Goal: Information Seeking & Learning: Learn about a topic

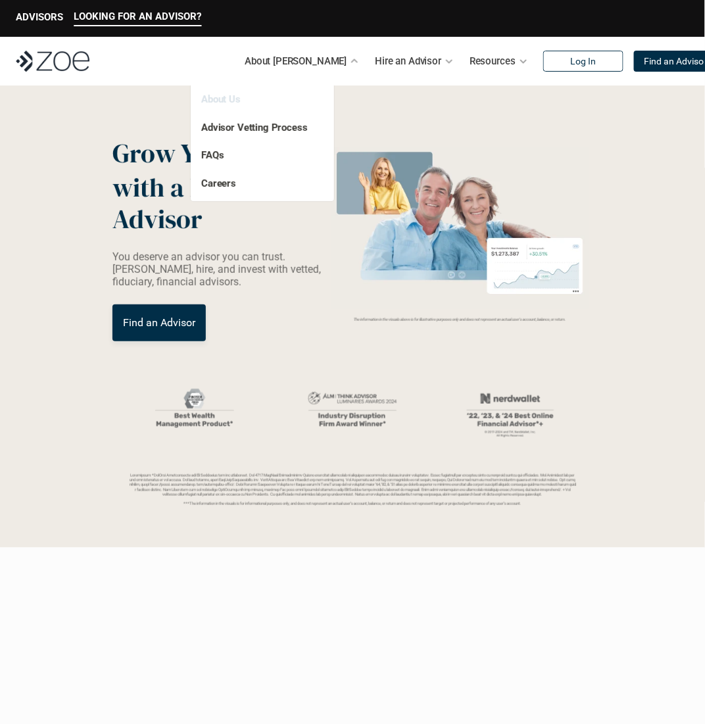
click at [218, 99] on link "About Us" at bounding box center [220, 99] width 39 height 12
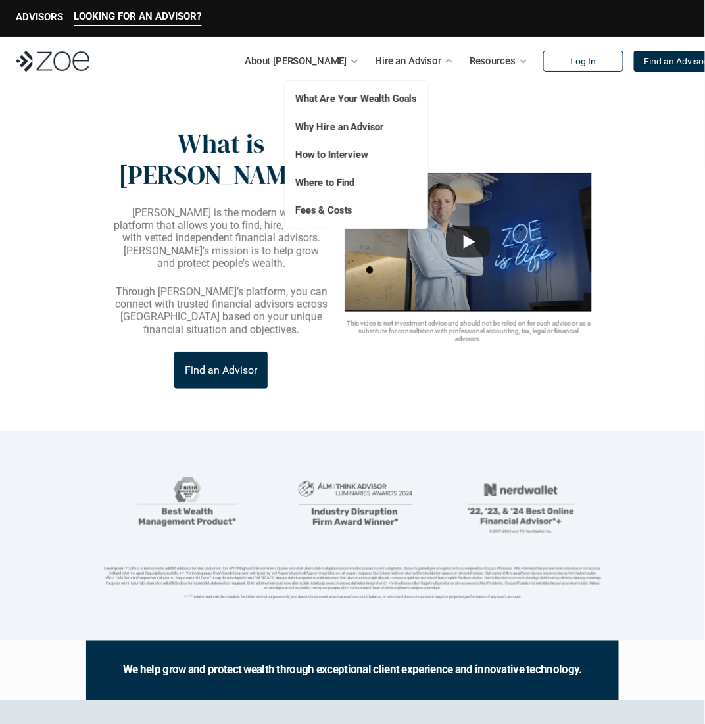
click at [337, 216] on p "Fees & Costs" at bounding box center [348, 210] width 107 height 15
click at [335, 211] on link "Fees & Costs" at bounding box center [323, 211] width 57 height 12
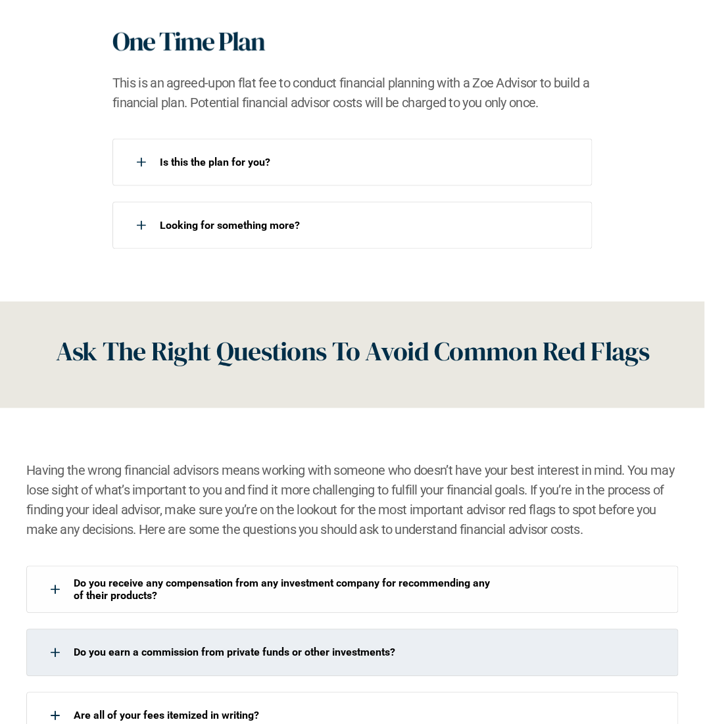
scroll to position [1644, 0]
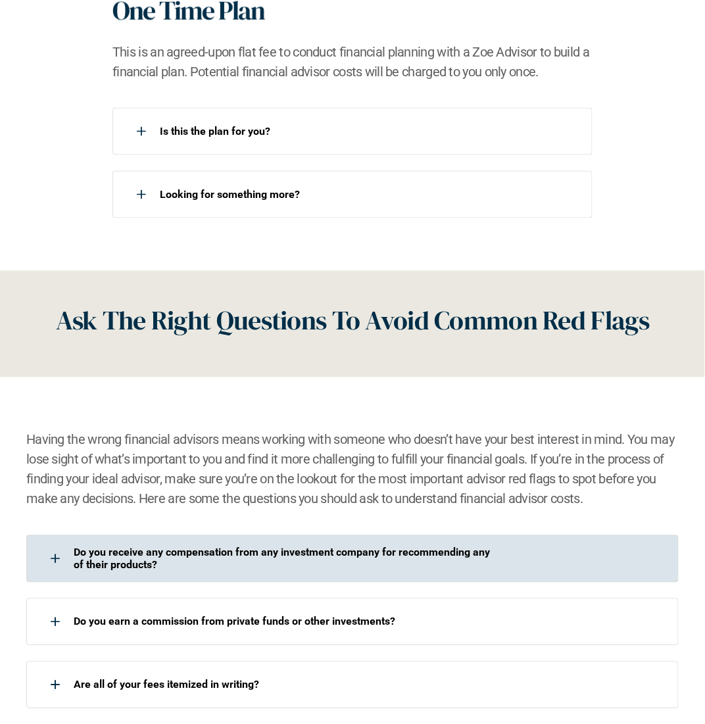
click at [358, 573] on div "Do you receive any compensation from any investment company for recommending an…" at bounding box center [352, 558] width 652 height 47
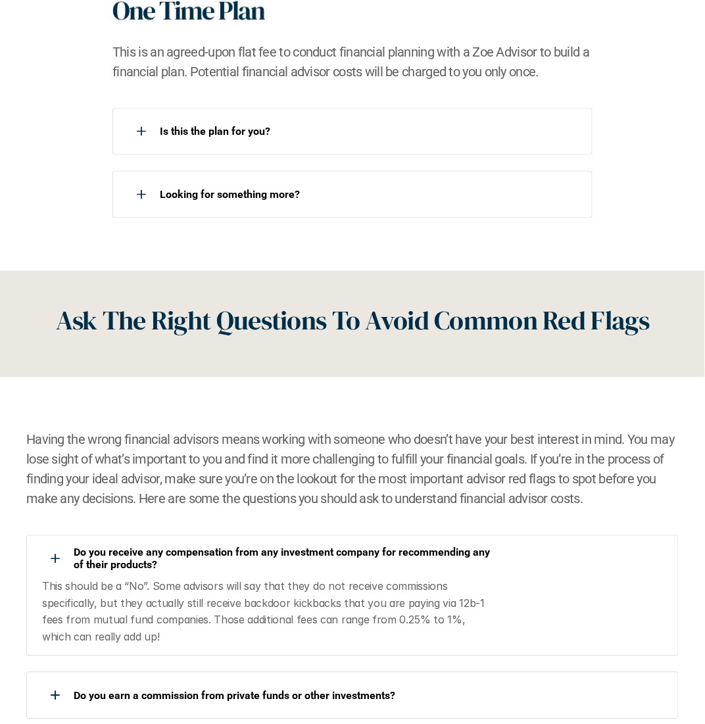
click at [357, 574] on div "Do you receive any compensation from any investment company for recommending an…" at bounding box center [352, 595] width 652 height 121
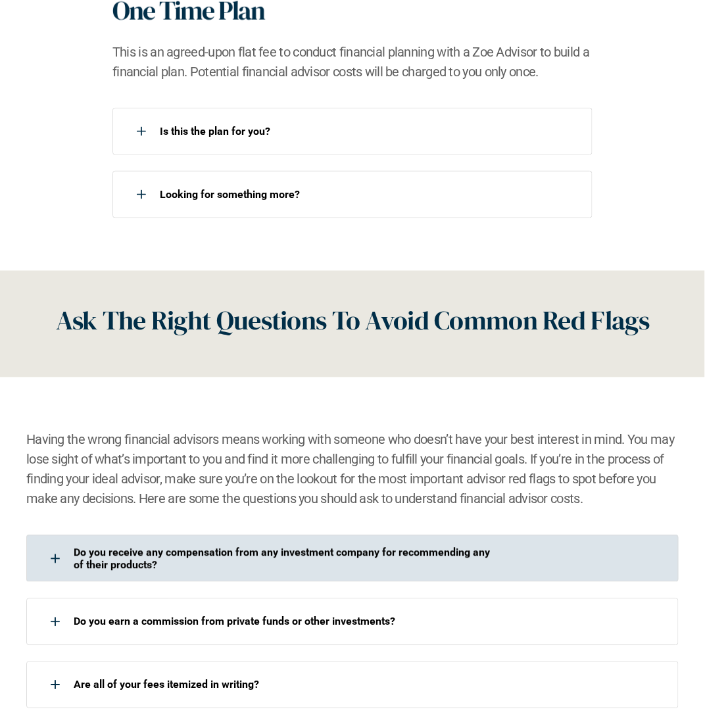
click at [357, 574] on div "Do you receive any compensation from any investment company for recommending an…" at bounding box center [352, 558] width 652 height 47
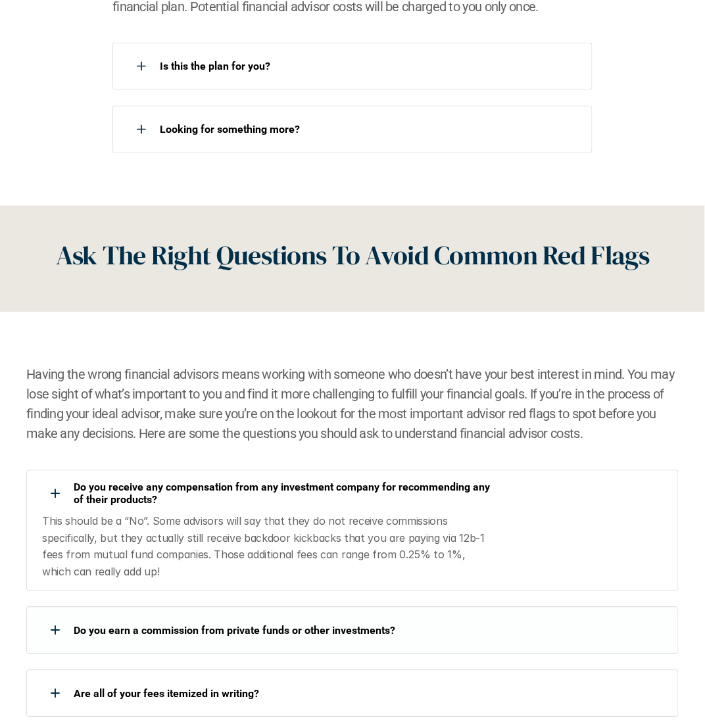
scroll to position [1842, 0]
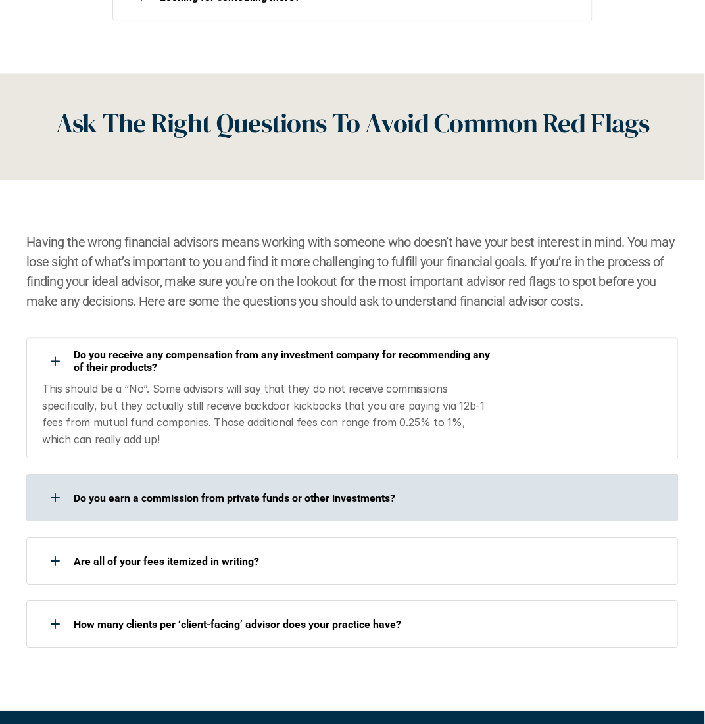
click at [359, 506] on div "Do you earn a commission from private funds or other investments?" at bounding box center [258, 498] width 464 height 26
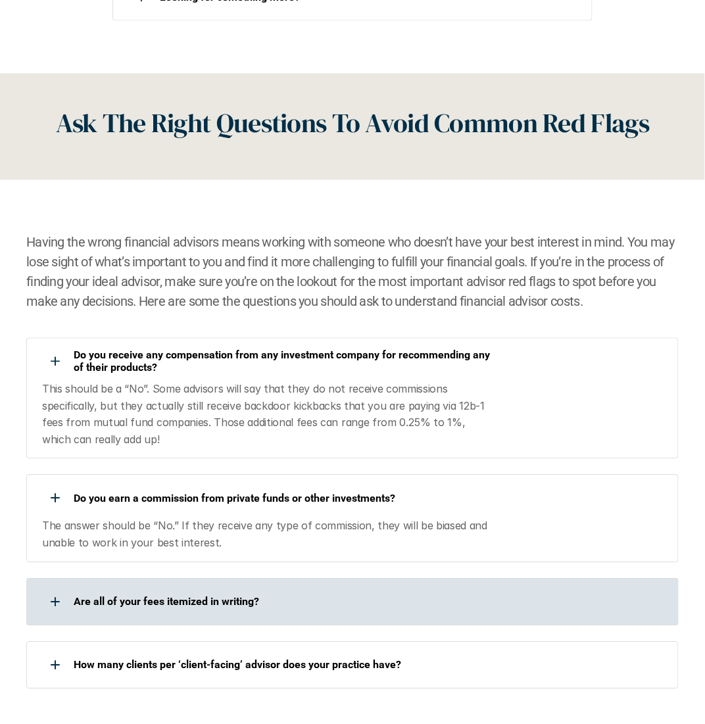
click at [326, 608] on p "Are all of your fees itemized in writing?" at bounding box center [282, 602] width 417 height 12
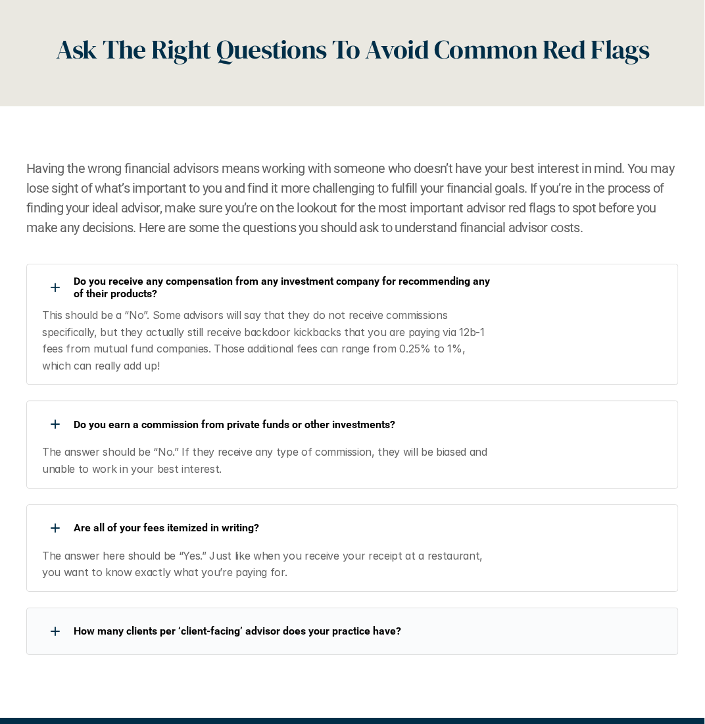
scroll to position [1973, 0]
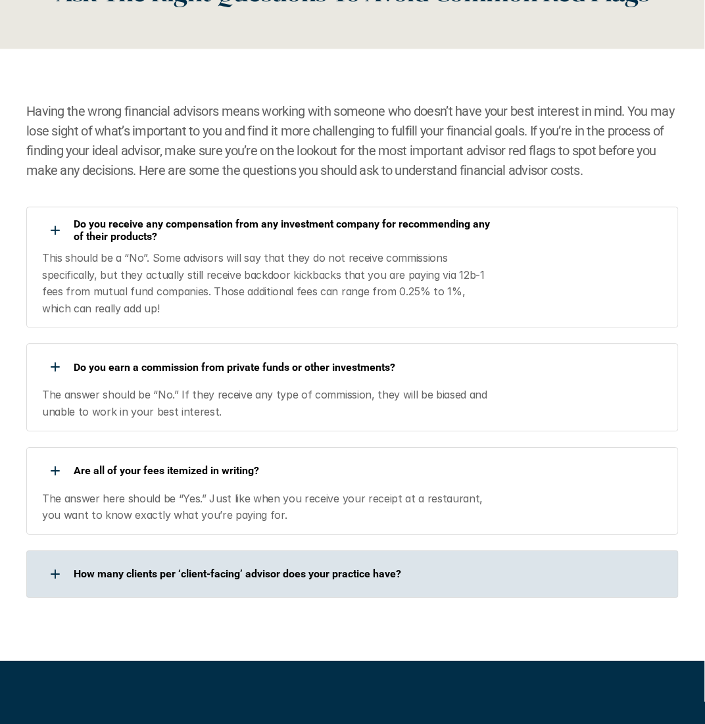
click at [347, 581] on div "How many clients per ‘client-facing’ advisor does your practice have?" at bounding box center [258, 574] width 464 height 26
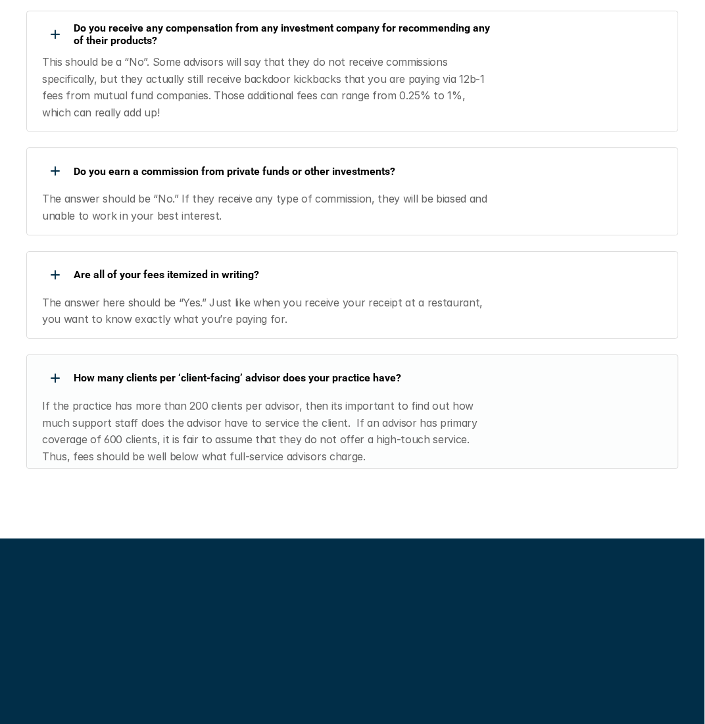
scroll to position [2171, 0]
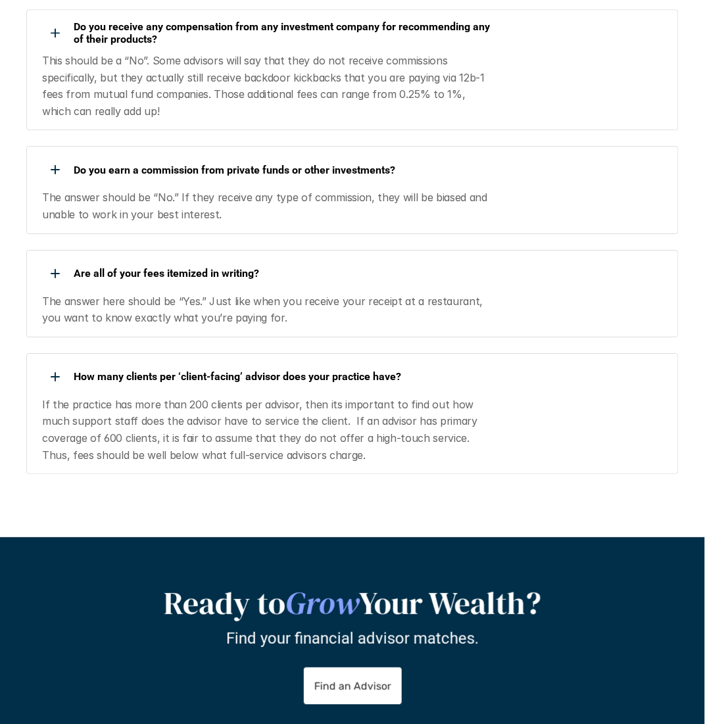
drag, startPoint x: 403, startPoint y: 495, endPoint x: 14, endPoint y: 380, distance: 406.0
click at [14, 380] on div "Having the wrong financial advisors means working with someone who doesn’t have…" at bounding box center [352, 194] width 705 height 686
drag, startPoint x: 14, startPoint y: 380, endPoint x: 339, endPoint y: 447, distance: 332.4
click at [339, 447] on div "Having the wrong financial advisors means working with someone who doesn’t have…" at bounding box center [352, 194] width 705 height 686
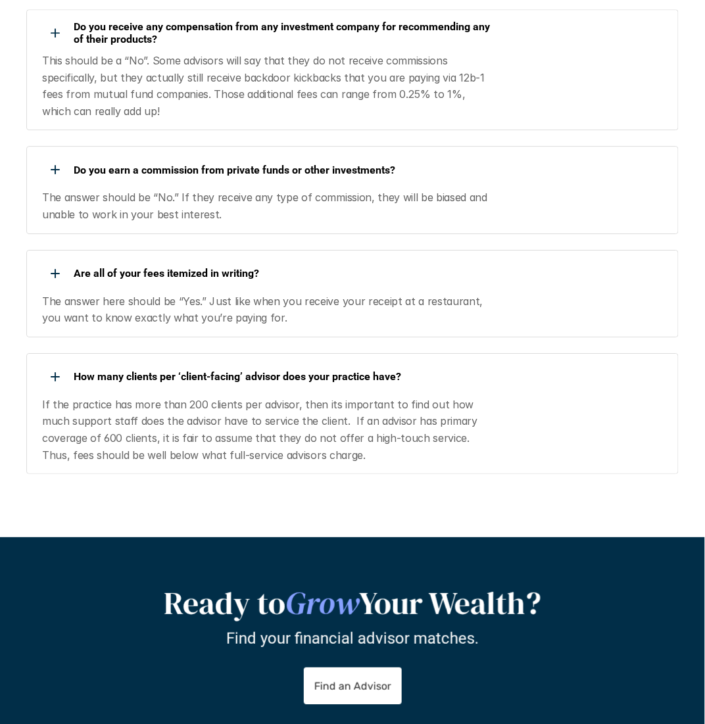
click at [339, 447] on p "If the practice has more than 200 clients per advisor, then its important to fi…" at bounding box center [266, 430] width 449 height 67
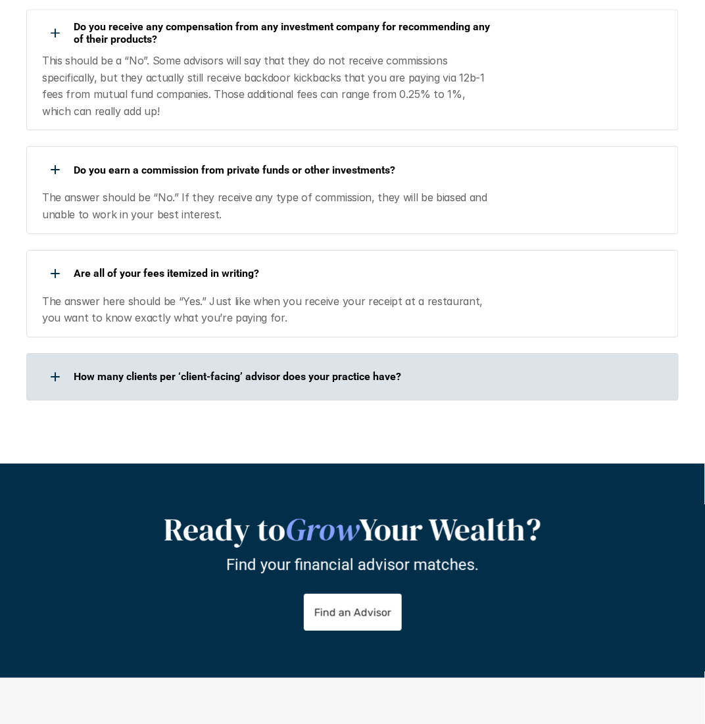
click at [339, 458] on div "Having the wrong financial advisors means working with someone who doesn’t have…" at bounding box center [352, 157] width 705 height 612
click at [361, 385] on div "How many clients per ‘client-facing’ advisor does your practice have?" at bounding box center [258, 377] width 464 height 26
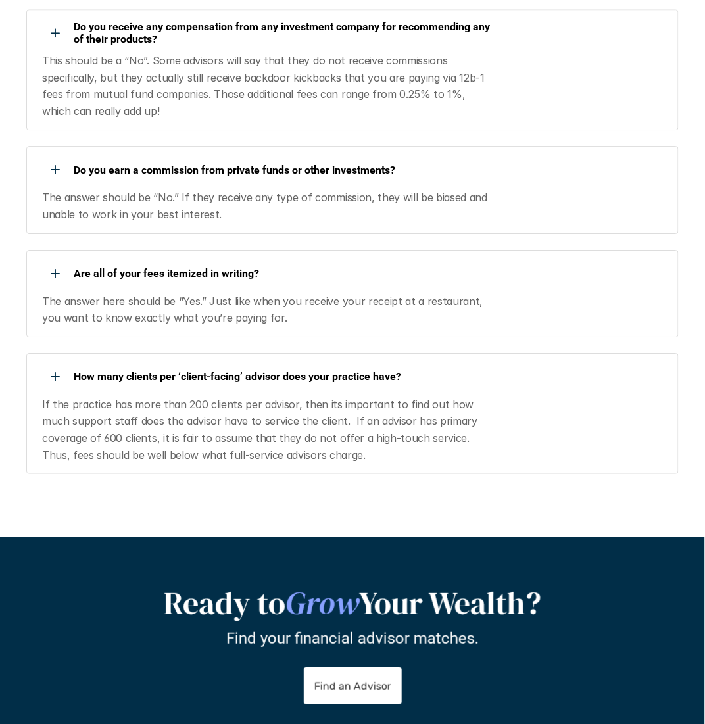
click at [370, 461] on p "If the practice has more than 200 clients per advisor, then its important to fi…" at bounding box center [266, 430] width 449 height 67
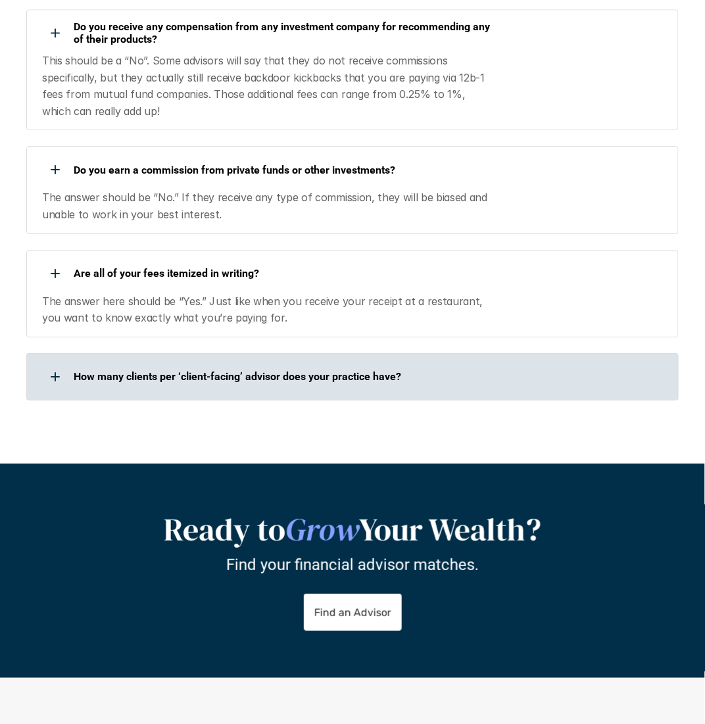
click at [370, 461] on div "Having the wrong financial advisors means working with someone who doesn’t have…" at bounding box center [352, 157] width 705 height 612
click at [372, 400] on div "How many clients per ‘client-facing’ advisor does your practice have?" at bounding box center [352, 376] width 652 height 47
click at [378, 387] on div "How many clients per ‘client-facing’ advisor does your practice have?" at bounding box center [258, 377] width 464 height 26
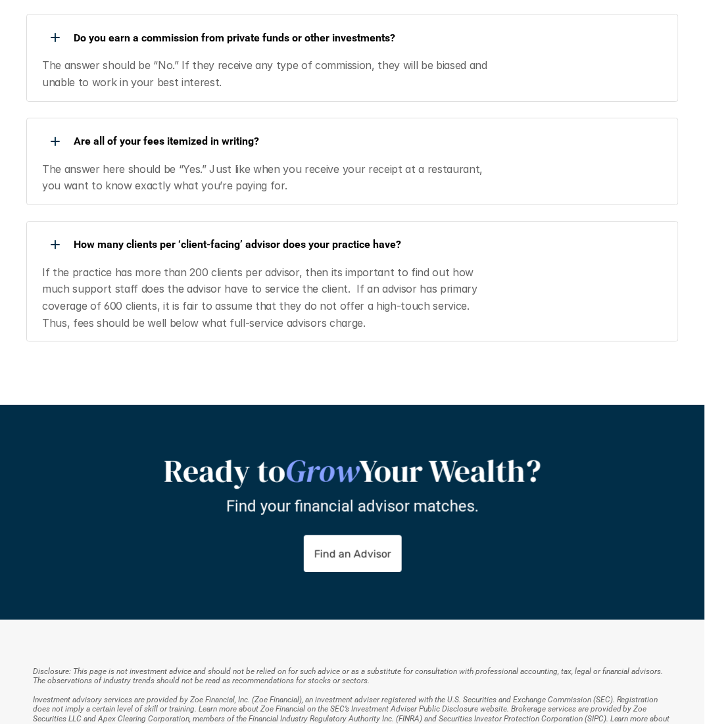
scroll to position [2368, 0]
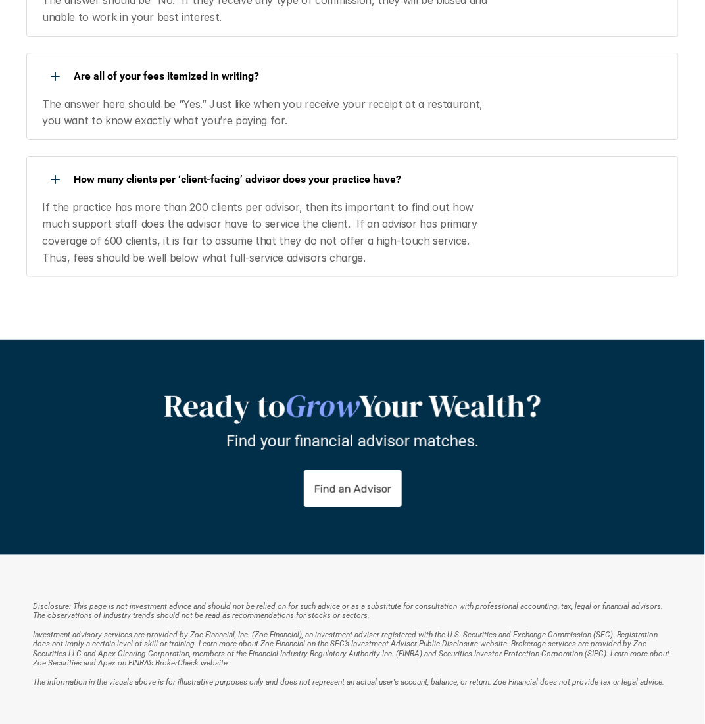
drag, startPoint x: 345, startPoint y: 560, endPoint x: 360, endPoint y: 579, distance: 23.4
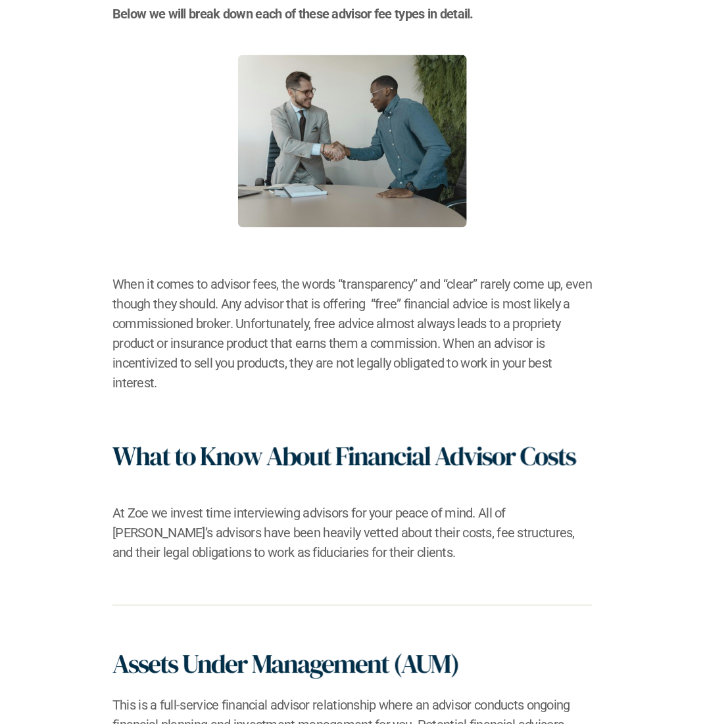
scroll to position [0, 0]
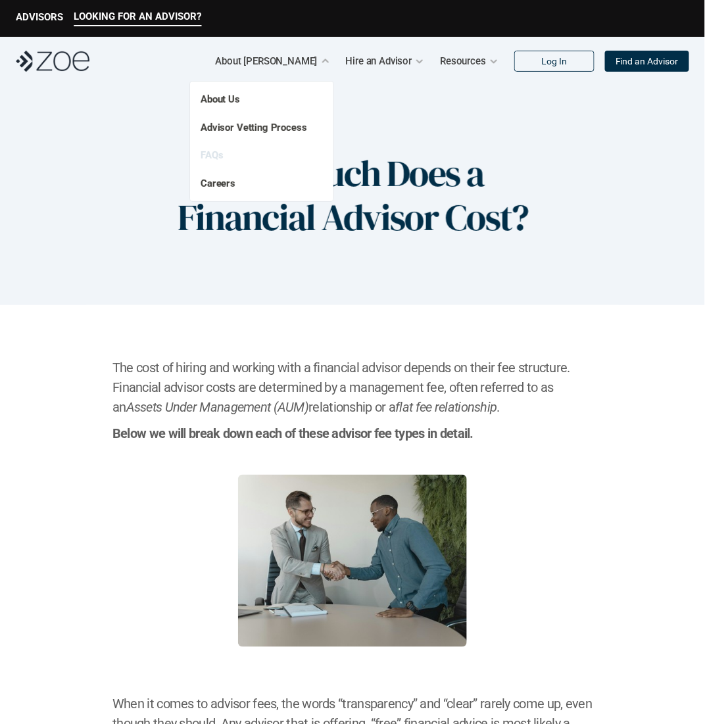
click at [208, 160] on link "FAQs" at bounding box center [212, 155] width 22 height 12
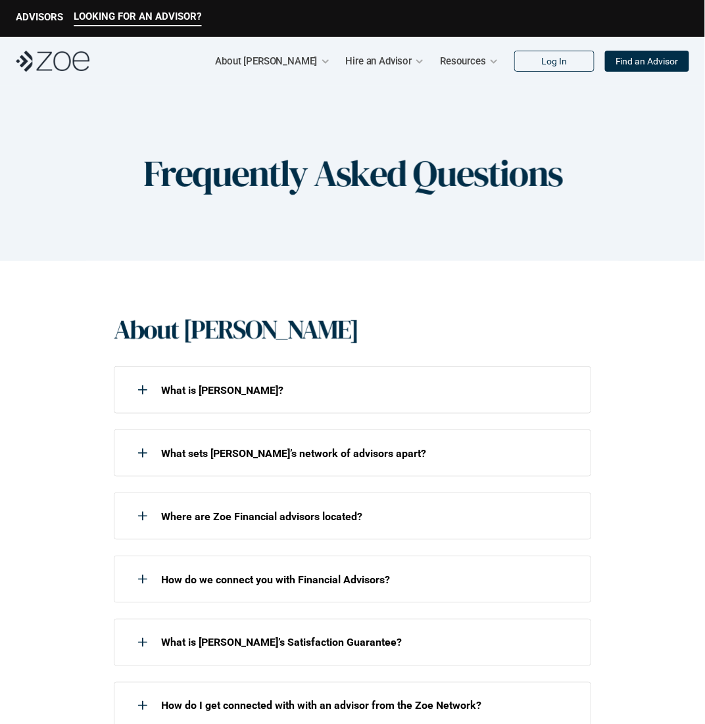
click at [37, 13] on p "ADVISORS" at bounding box center [39, 17] width 47 height 12
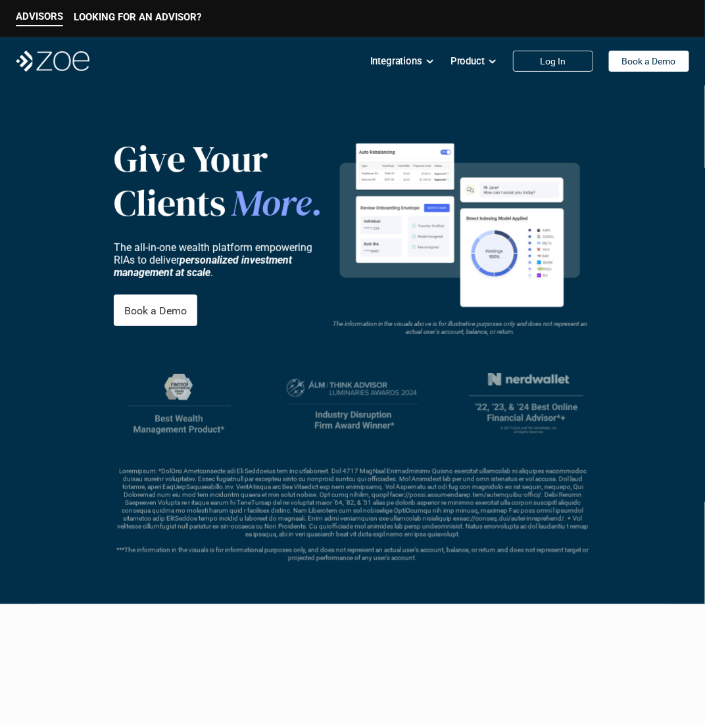
click at [349, 505] on p "***The information in the visuals is for informational purposes only, and does …" at bounding box center [352, 515] width 479 height 95
click at [350, 504] on p "***The information in the visuals is for informational purposes only, and does …" at bounding box center [352, 515] width 479 height 95
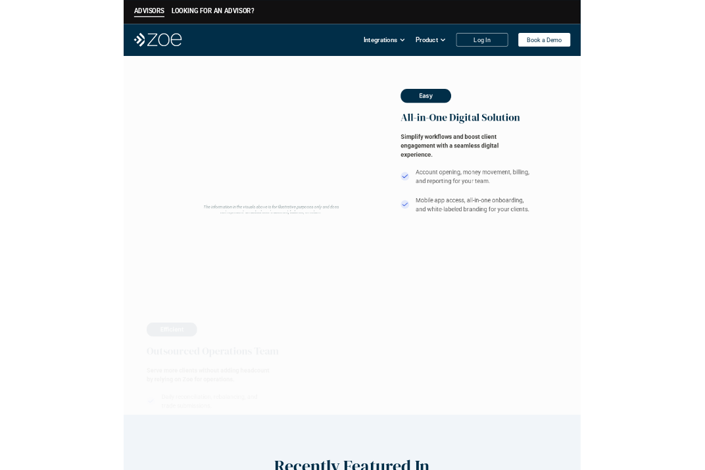
scroll to position [789, 0]
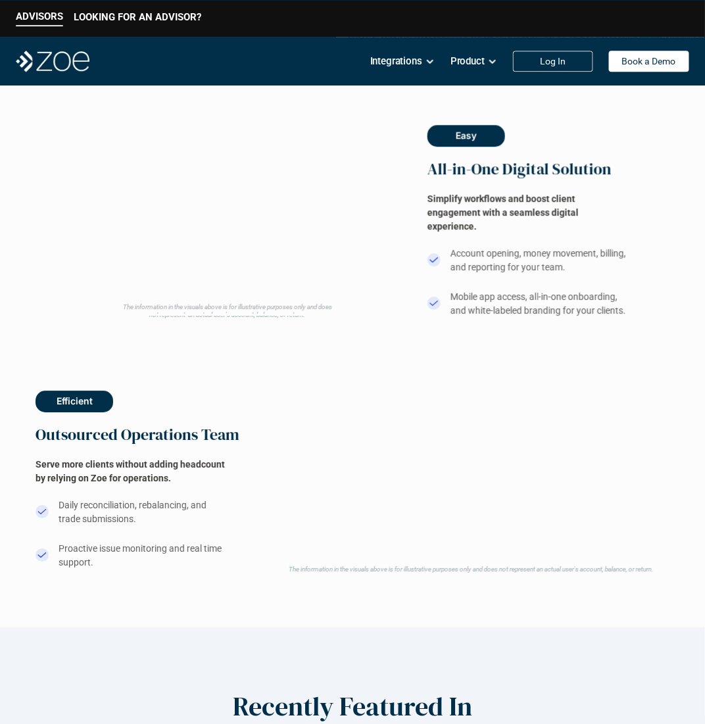
click at [380, 211] on div "The information in the visuals above is for illustrative purposes only and does…" at bounding box center [353, 221] width 635 height 228
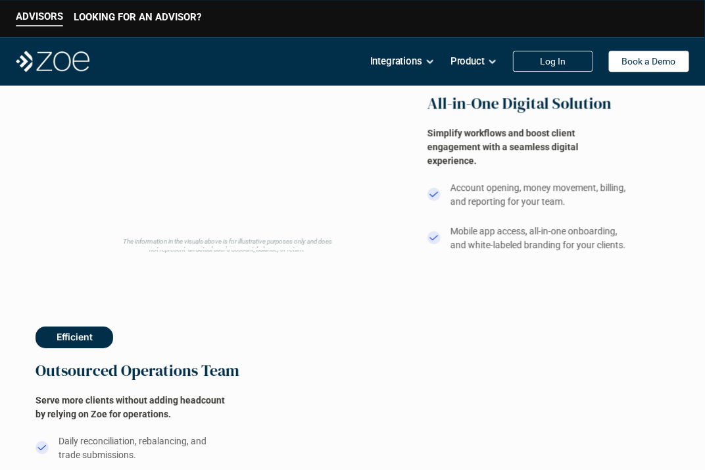
scroll to position [987, 0]
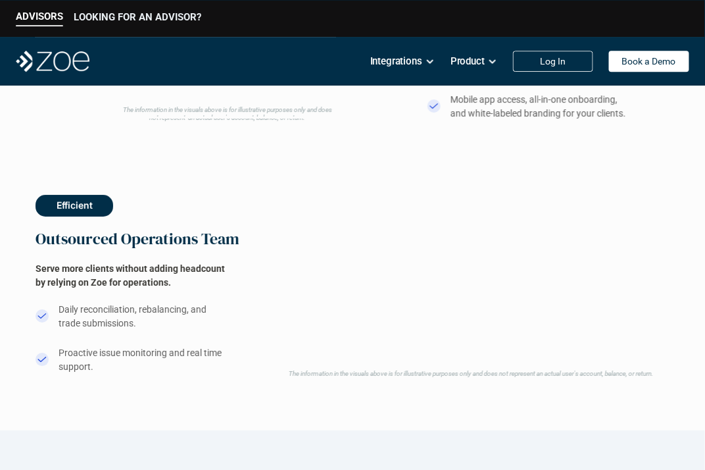
click at [135, 19] on p "LOOKING FOR AN ADVISOR?" at bounding box center [138, 17] width 128 height 12
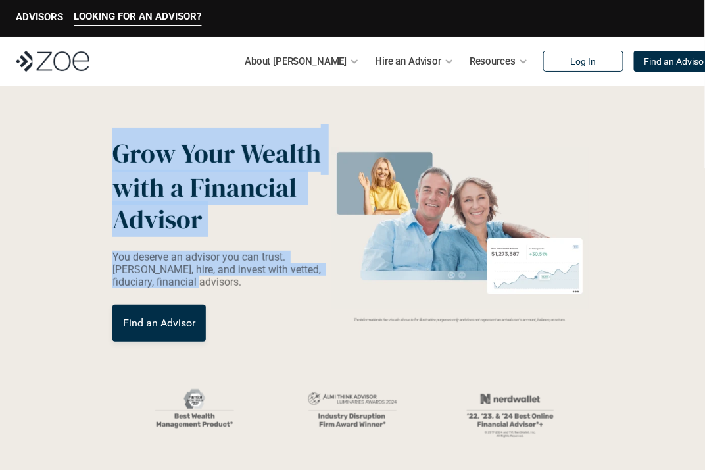
drag, startPoint x: 252, startPoint y: 280, endPoint x: 7, endPoint y: 118, distance: 293.3
click at [7, 118] on header "Grow Your Wealth with a Financial Advisor You deserve an advisor you can trust.…" at bounding box center [352, 317] width 705 height 462
drag, startPoint x: 7, startPoint y: 118, endPoint x: 34, endPoint y: 137, distance: 32.1
click at [33, 136] on header "Grow Your Wealth with a Financial Advisor You deserve an advisor you can trust.…" at bounding box center [352, 317] width 705 height 462
click at [35, 137] on header "Grow Your Wealth with a Financial Advisor You deserve an advisor you can trust.…" at bounding box center [352, 317] width 705 height 462
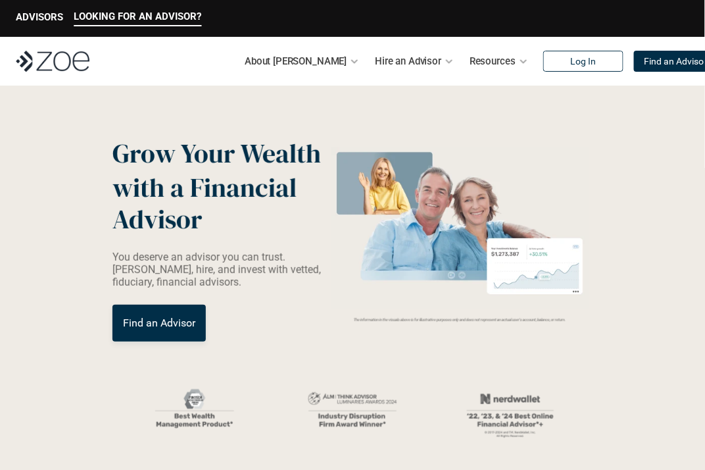
click at [234, 172] on p "Grow Your Wealth with a Financial Advisor" at bounding box center [219, 181] width 214 height 107
click at [30, 14] on p "ADVISORS" at bounding box center [39, 17] width 47 height 12
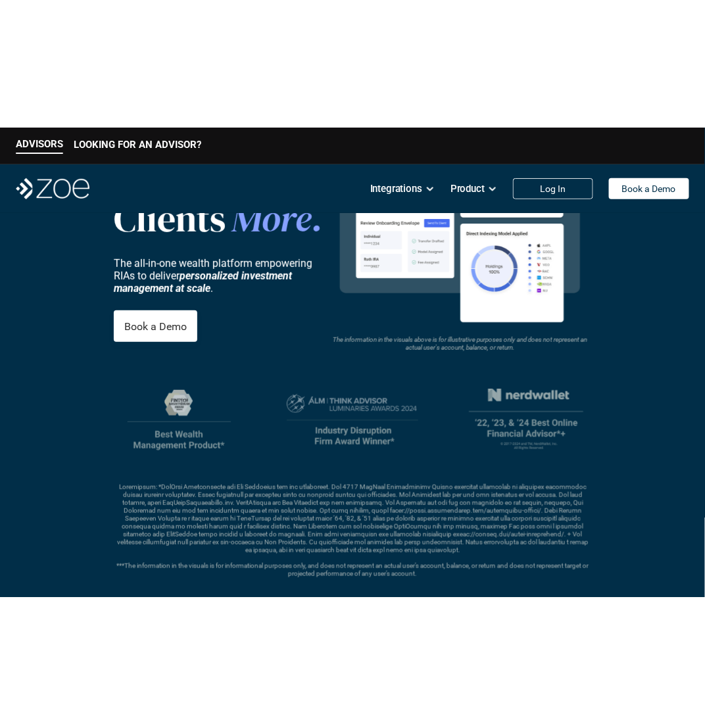
scroll to position [132, 0]
